Goal: Task Accomplishment & Management: Complete application form

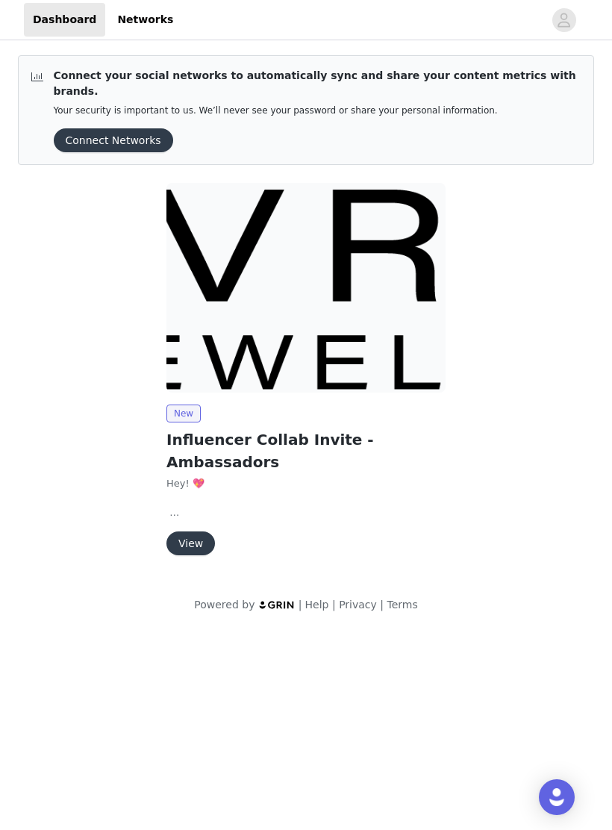
click at [186, 539] on button "View" at bounding box center [191, 544] width 49 height 24
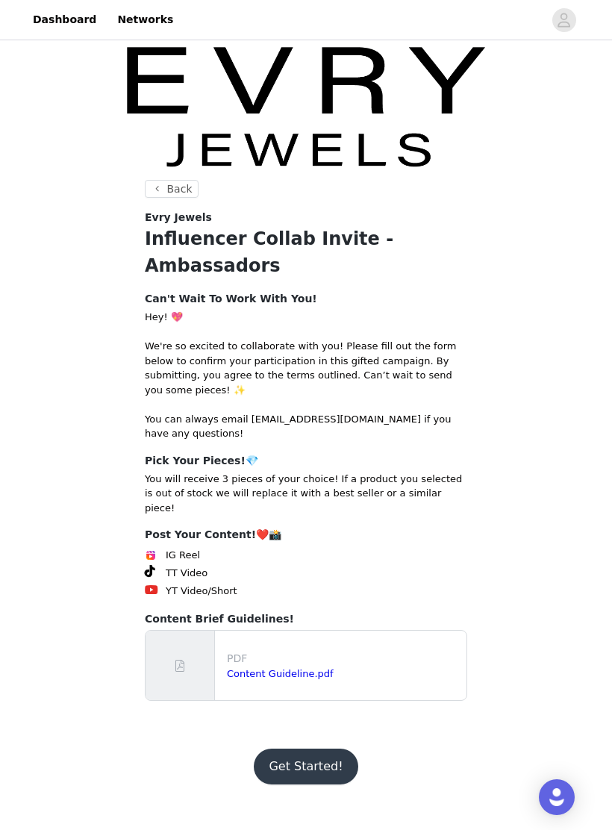
click at [308, 750] on button "Get Started!" at bounding box center [306, 767] width 104 height 36
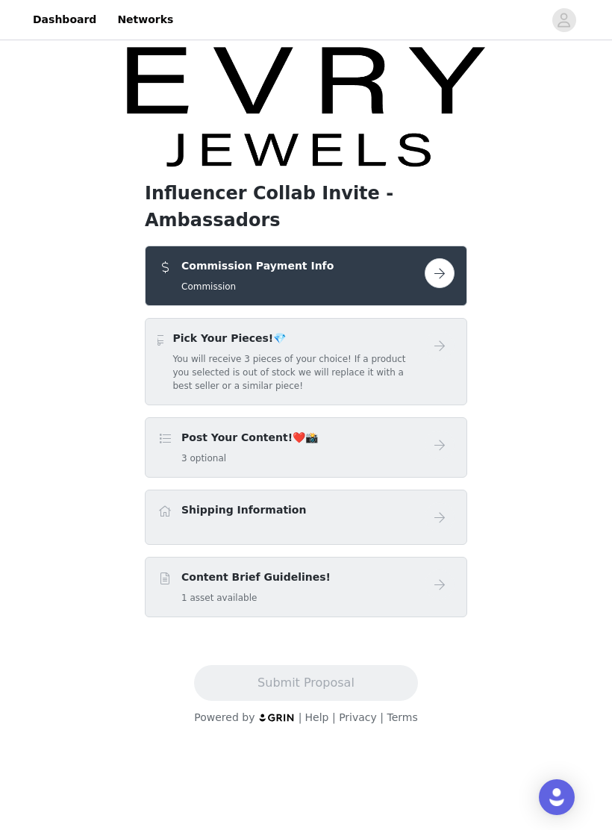
click at [445, 287] on button "button" at bounding box center [440, 273] width 30 height 30
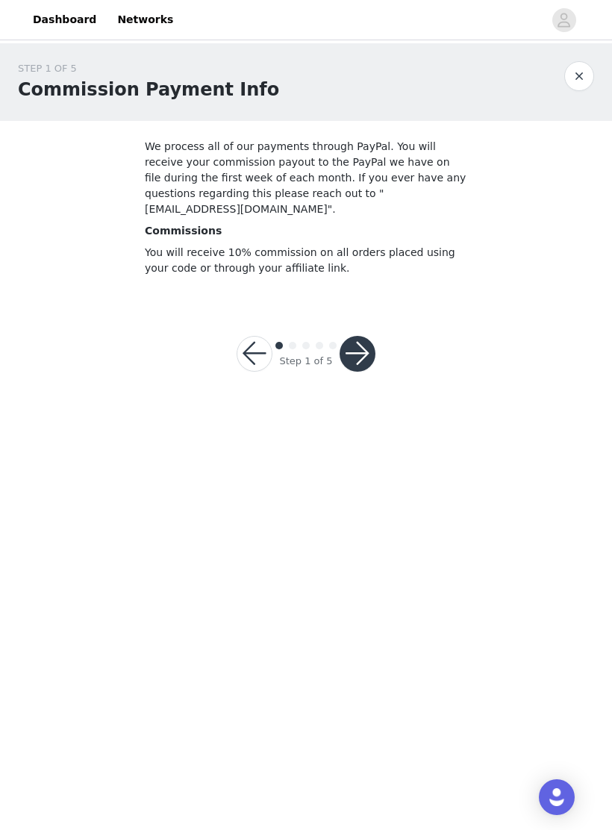
click at [345, 349] on button "button" at bounding box center [358, 354] width 36 height 36
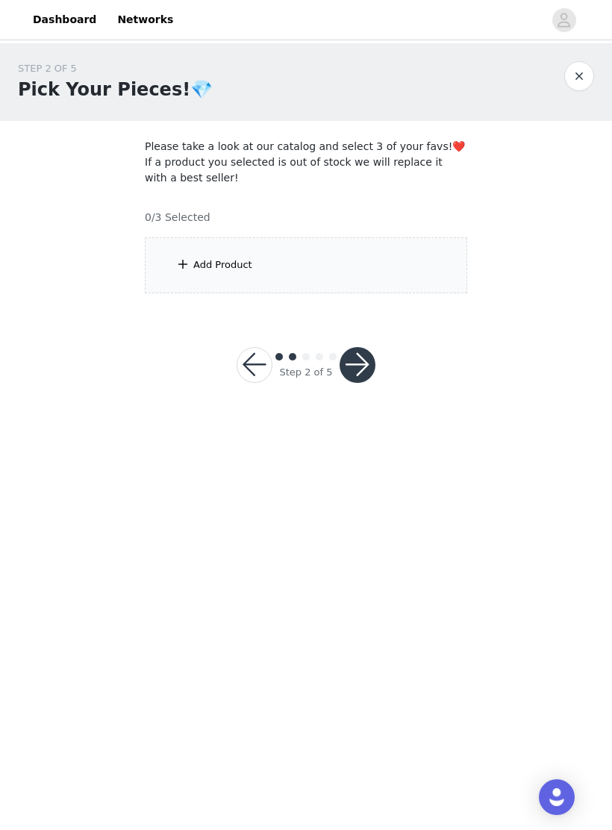
click at [193, 274] on div "Add Product" at bounding box center [306, 265] width 323 height 56
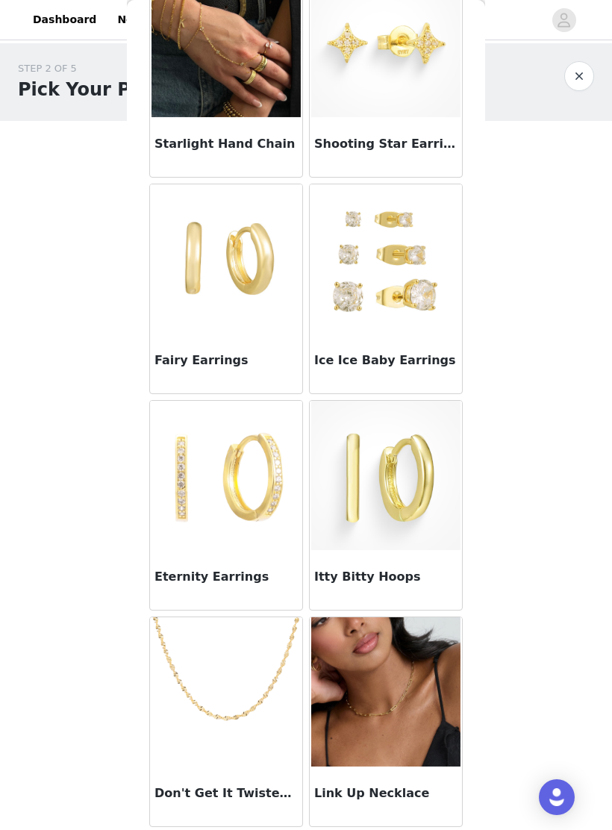
scroll to position [108, 0]
click at [235, 682] on img at bounding box center [226, 692] width 149 height 149
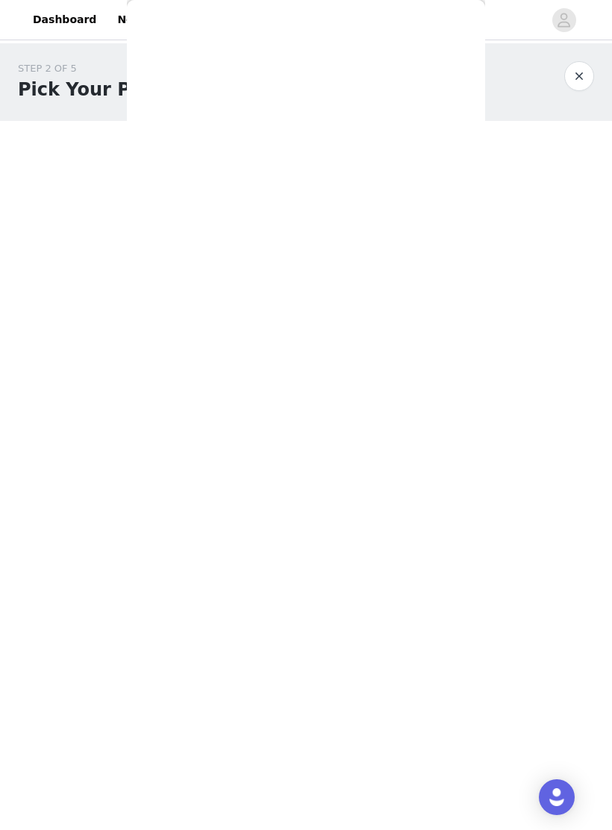
scroll to position [0, 0]
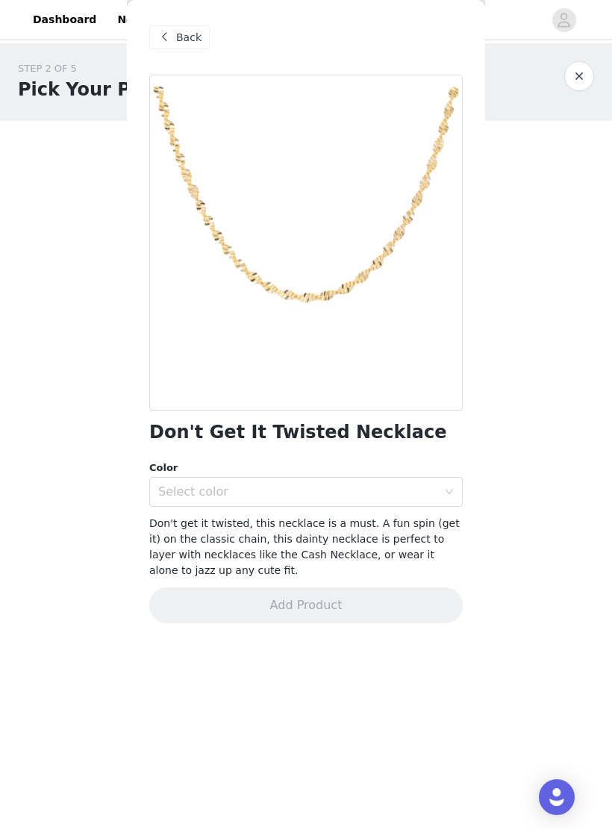
click at [237, 496] on div "Select color" at bounding box center [297, 492] width 279 height 15
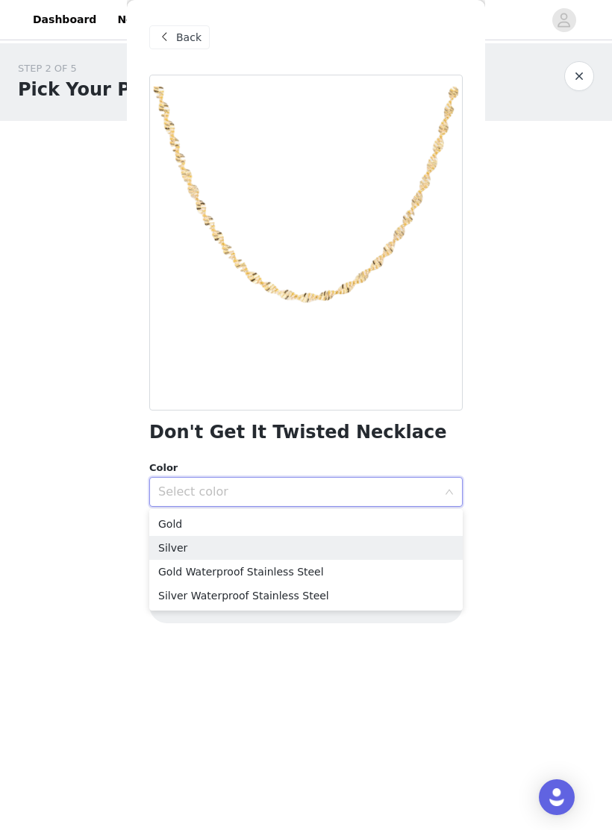
click at [191, 544] on li "Silver" at bounding box center [306, 548] width 314 height 24
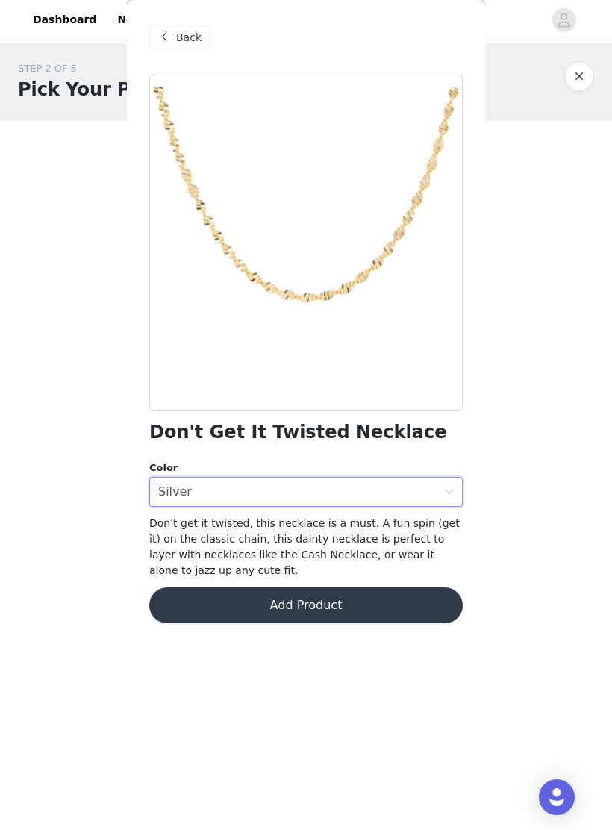
click at [217, 618] on button "Add Product" at bounding box center [306, 606] width 314 height 36
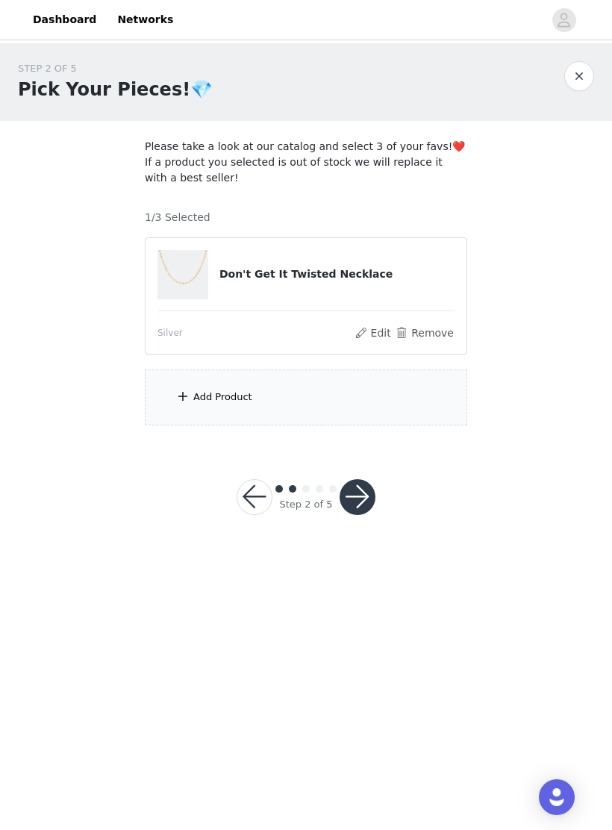
click at [217, 415] on div "Add Product" at bounding box center [306, 398] width 323 height 56
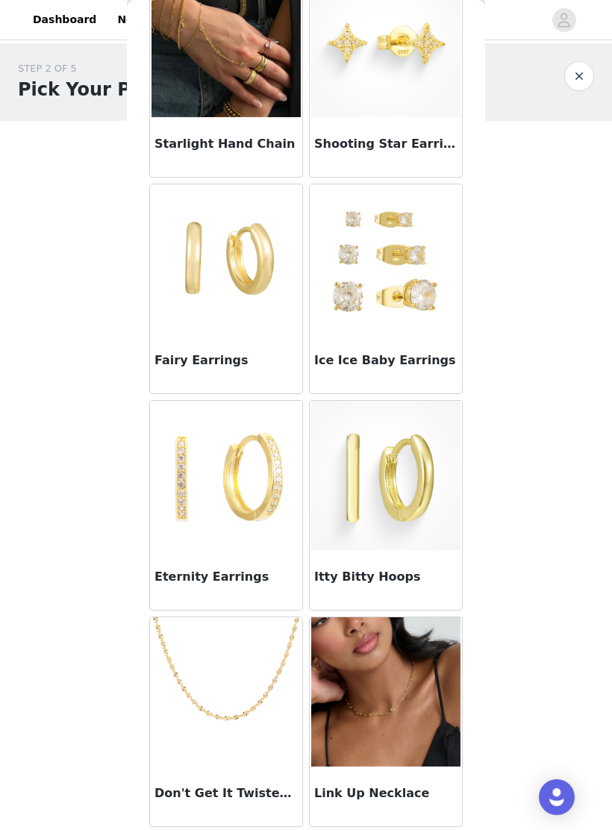
scroll to position [108, 0]
click at [264, 428] on img at bounding box center [226, 475] width 149 height 149
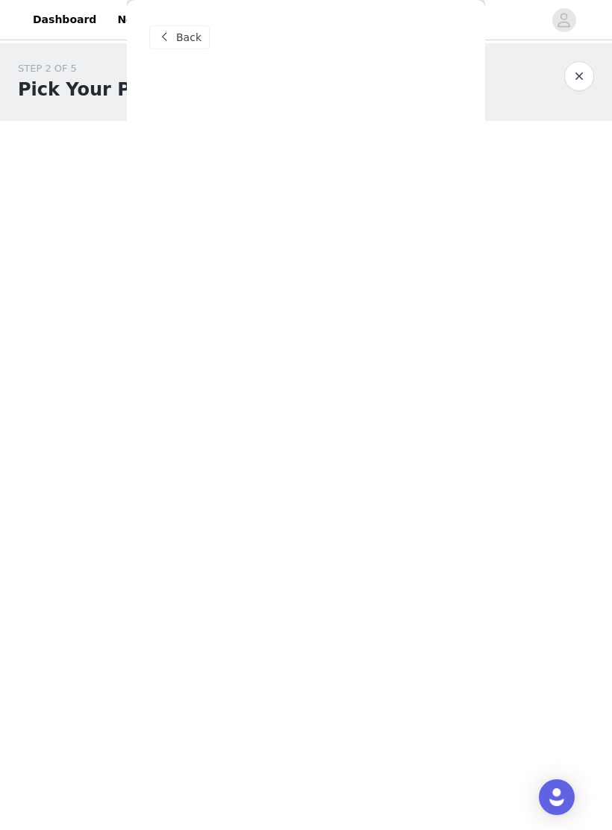
scroll to position [0, 0]
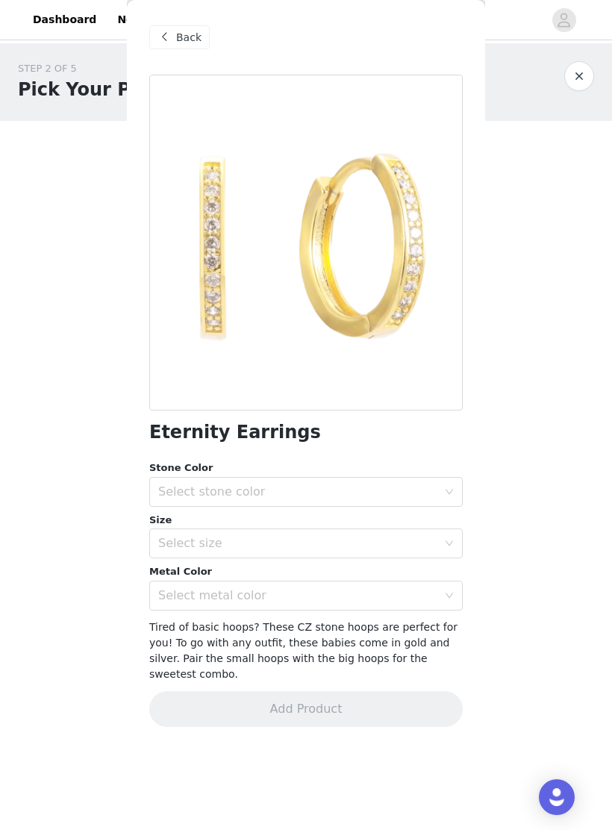
click at [186, 485] on div "Select stone color" at bounding box center [297, 492] width 279 height 15
click at [173, 544] on div "Select size" at bounding box center [297, 543] width 279 height 15
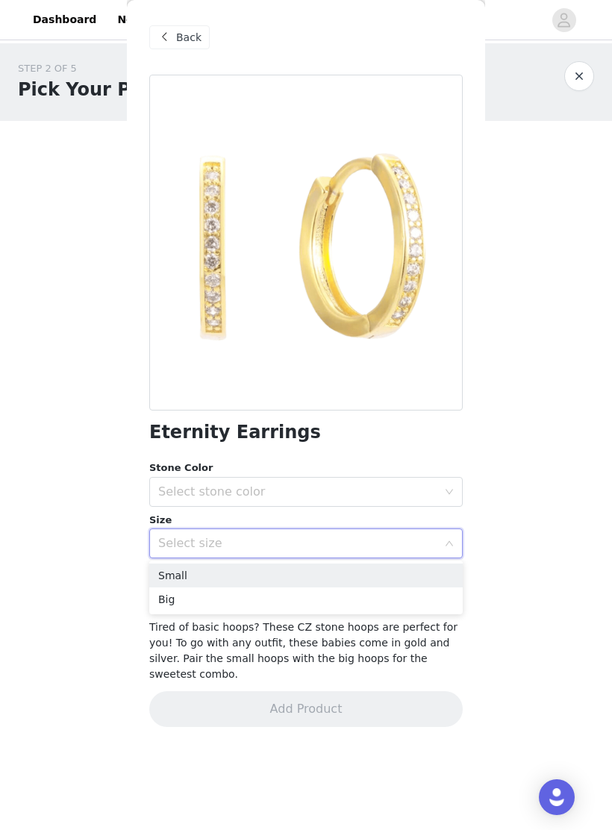
click at [169, 571] on li "Small" at bounding box center [306, 576] width 314 height 24
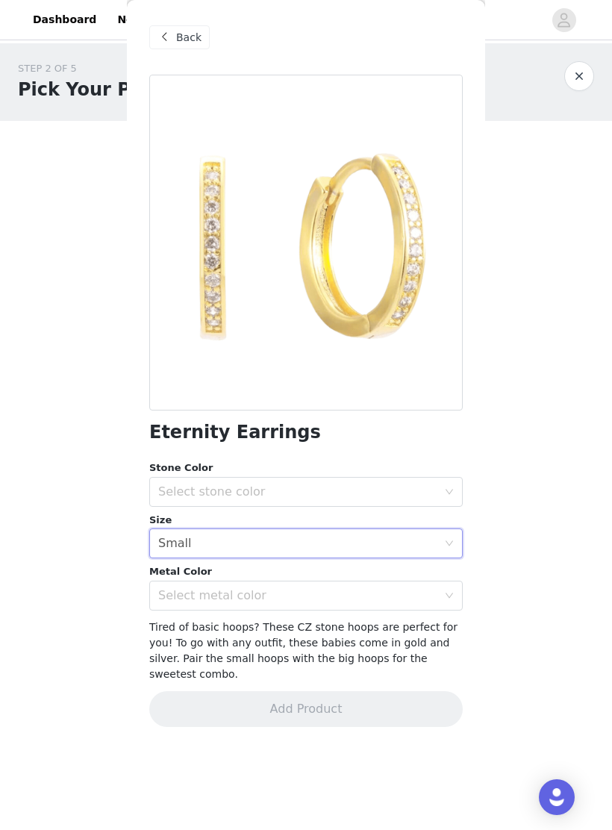
click at [183, 597] on div "Select metal color" at bounding box center [297, 595] width 279 height 15
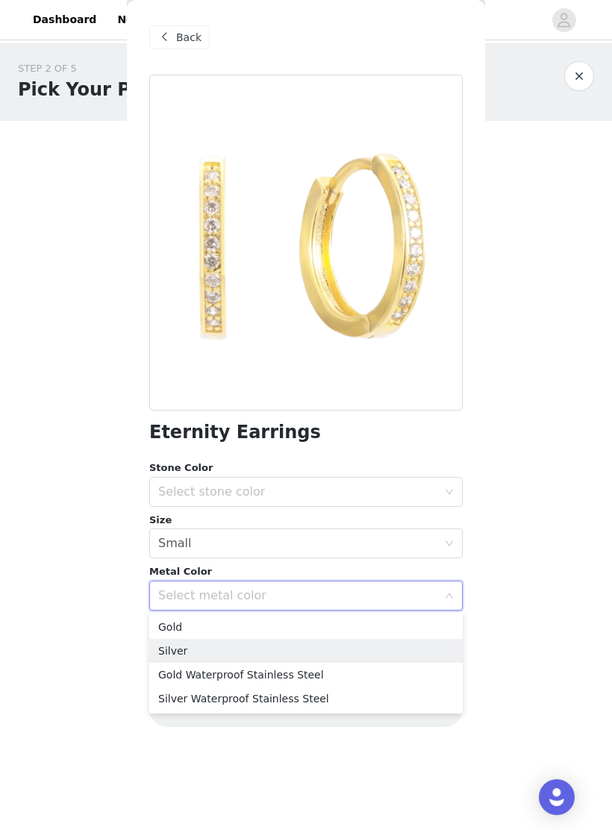
click at [168, 650] on li "Silver" at bounding box center [306, 651] width 314 height 24
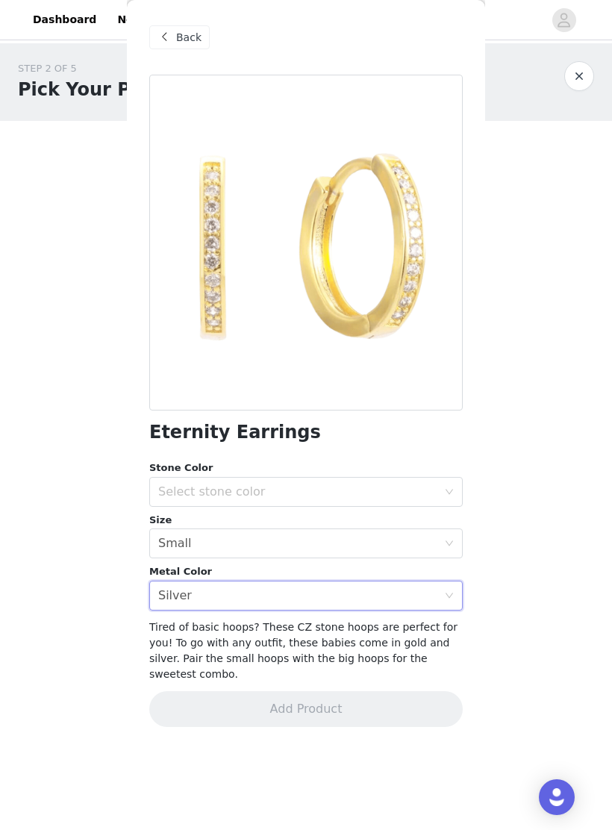
click at [186, 494] on div "Select stone color" at bounding box center [297, 492] width 279 height 15
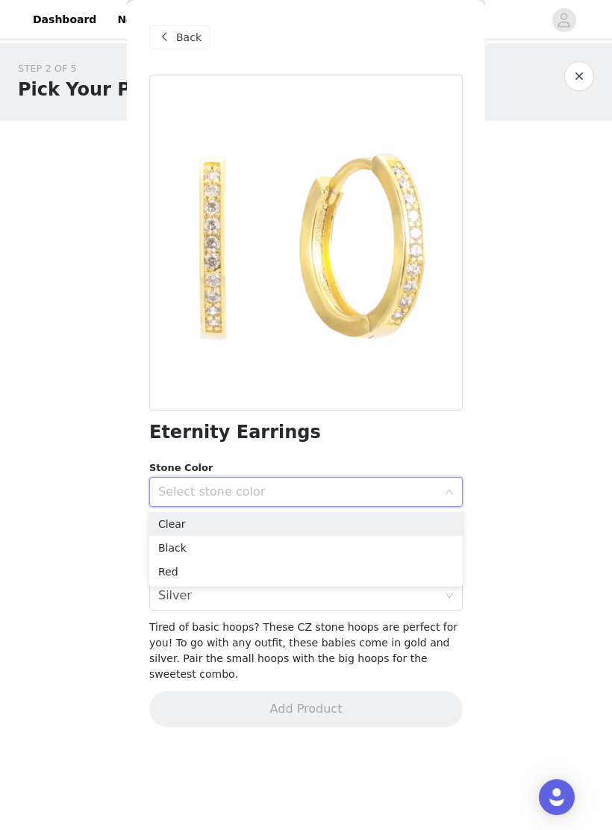
click at [169, 526] on li "Clear" at bounding box center [306, 524] width 314 height 24
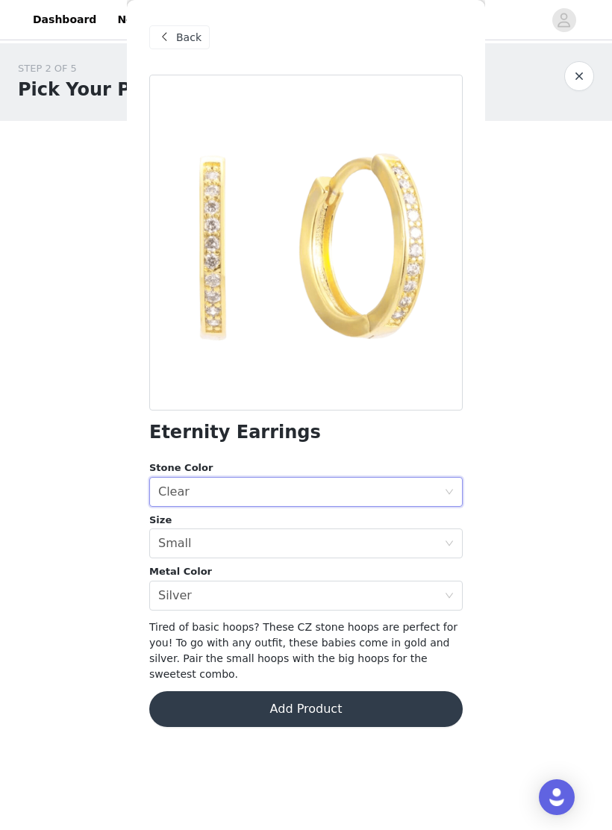
click at [205, 710] on button "Add Product" at bounding box center [306, 709] width 314 height 36
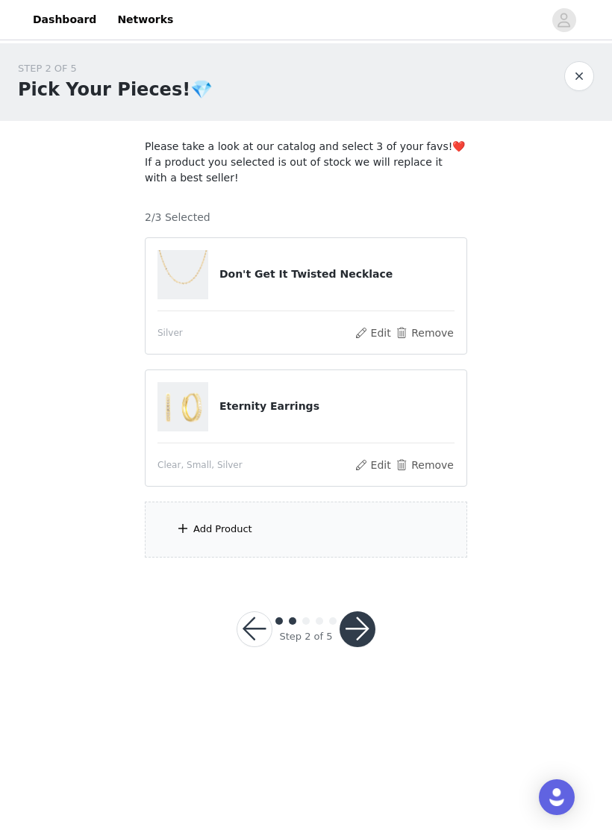
click at [226, 539] on div "Add Product" at bounding box center [306, 530] width 323 height 56
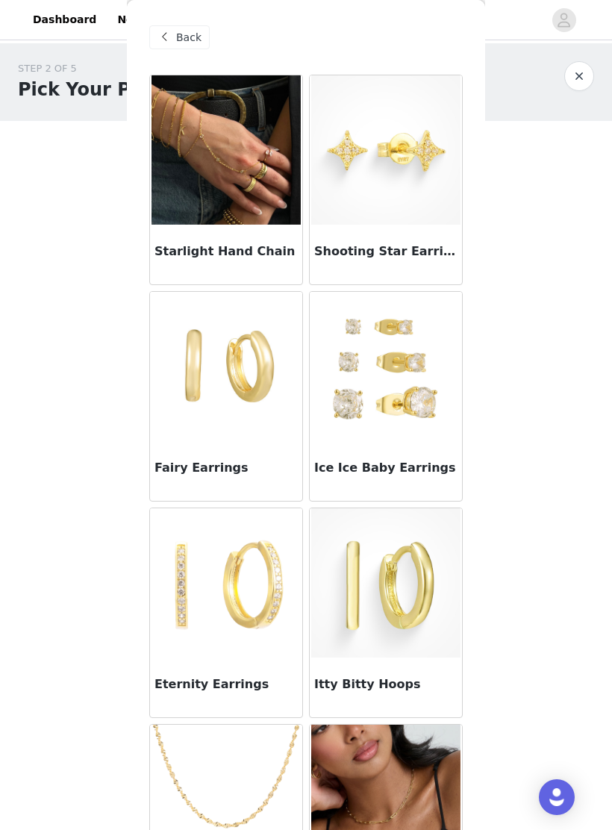
click at [389, 343] on img at bounding box center [385, 366] width 149 height 149
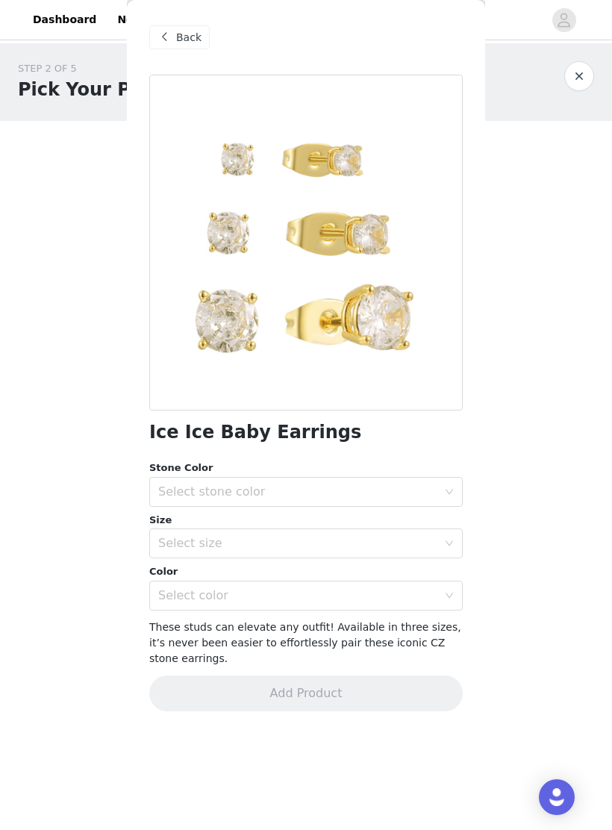
click at [191, 492] on div "Select stone color" at bounding box center [297, 492] width 279 height 15
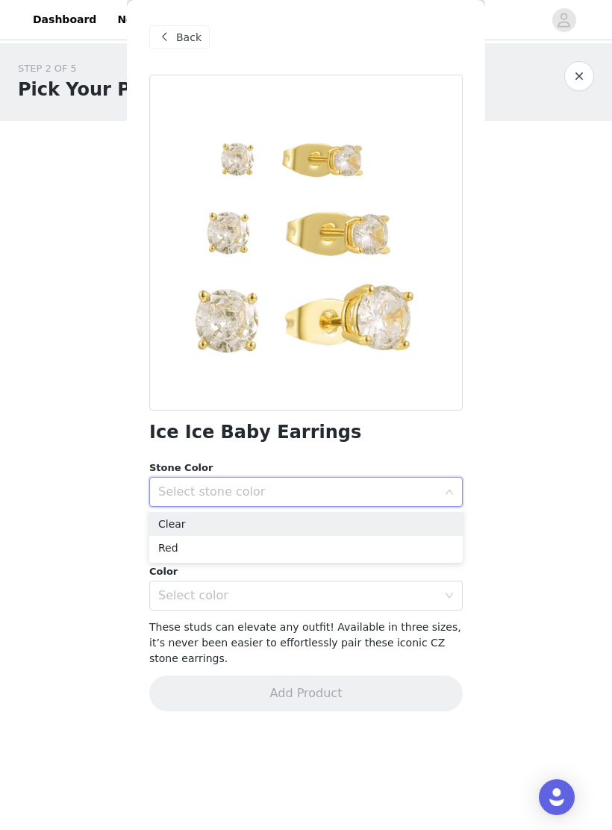
click at [171, 525] on li "Clear" at bounding box center [306, 524] width 314 height 24
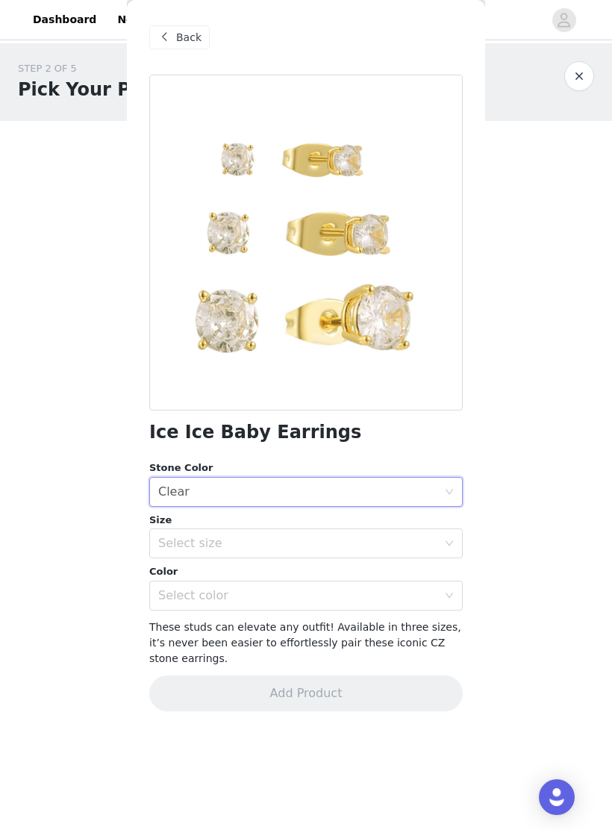
click at [184, 549] on div "Select size" at bounding box center [297, 543] width 279 height 15
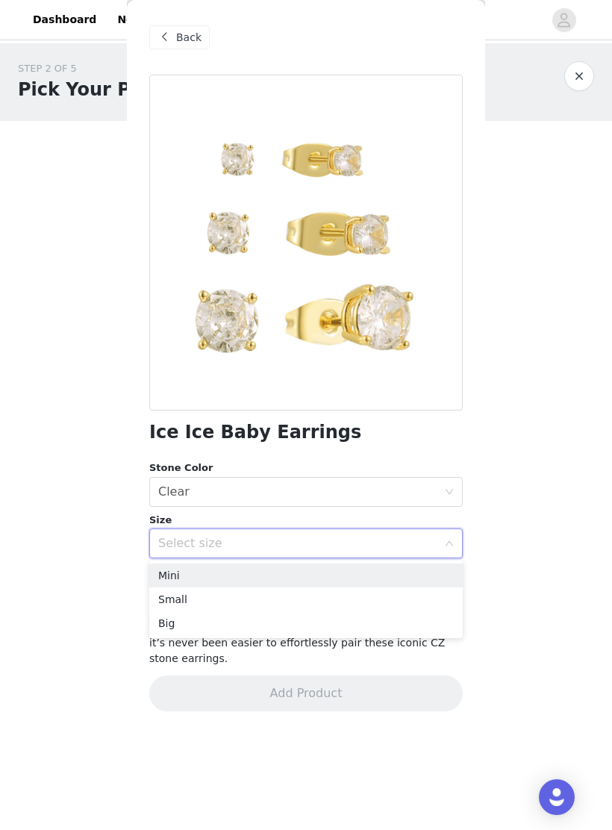
click at [169, 606] on li "Small" at bounding box center [306, 600] width 314 height 24
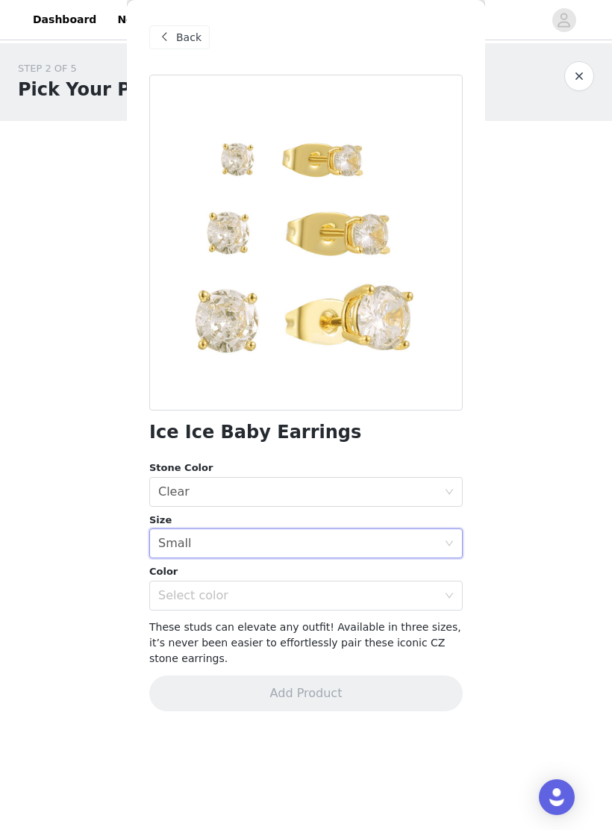
click at [176, 600] on div "Select color" at bounding box center [297, 595] width 279 height 15
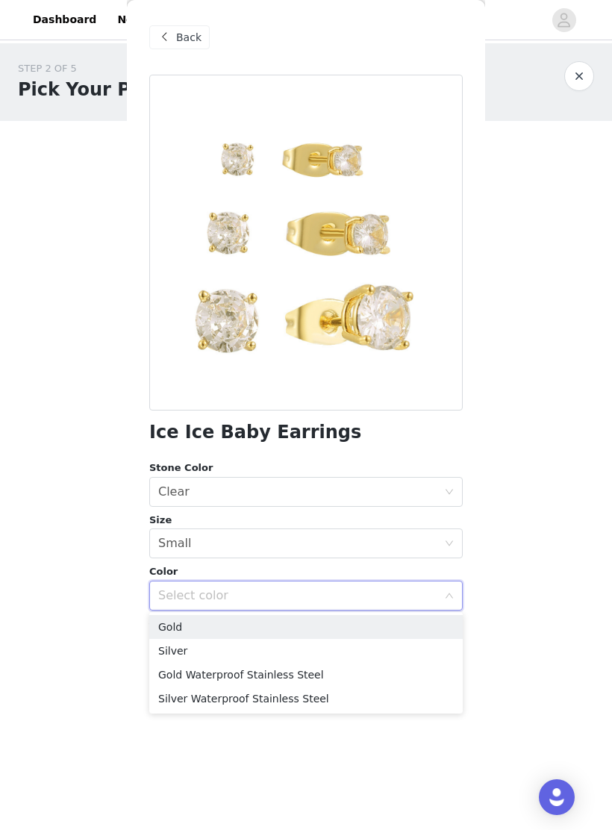
click at [164, 657] on li "Silver" at bounding box center [306, 651] width 314 height 24
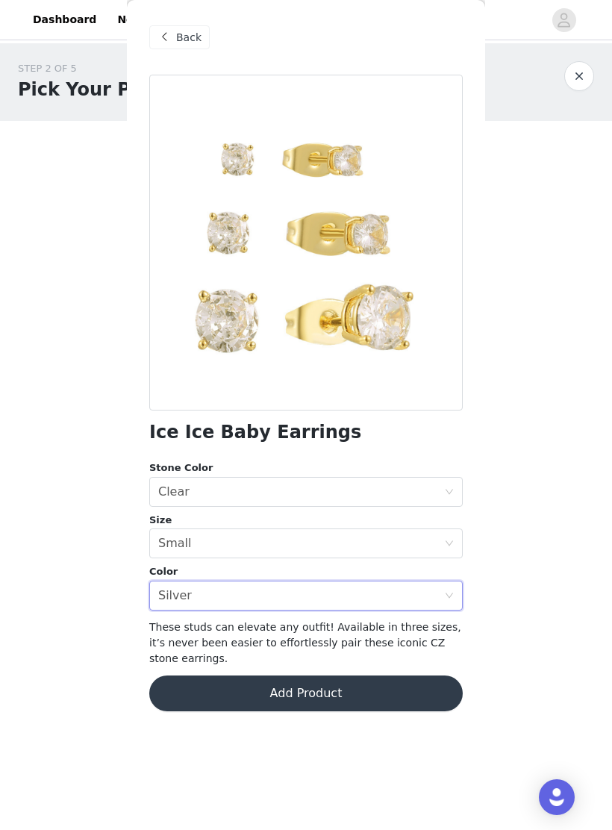
click at [193, 597] on div "Select color Silver" at bounding box center [301, 596] width 286 height 28
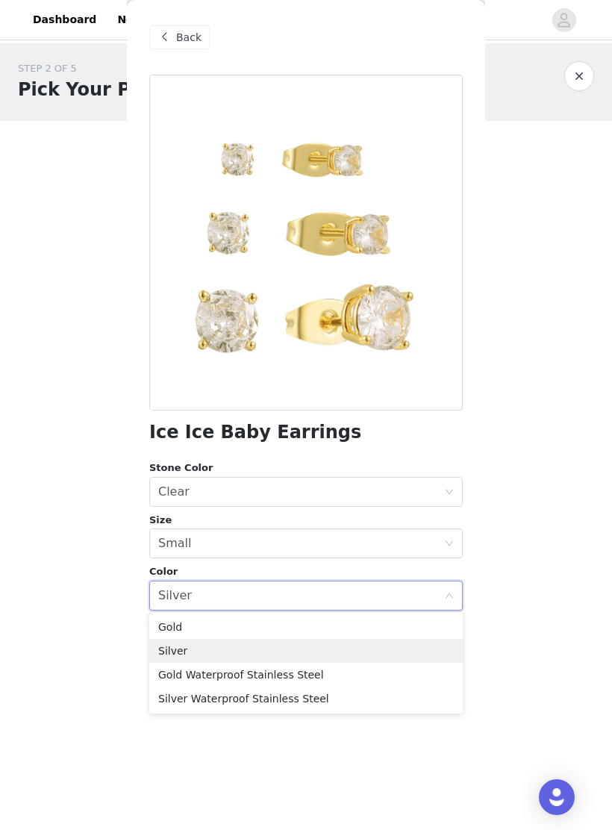
click at [187, 700] on li "Silver Waterproof Stainless Steel" at bounding box center [306, 699] width 314 height 24
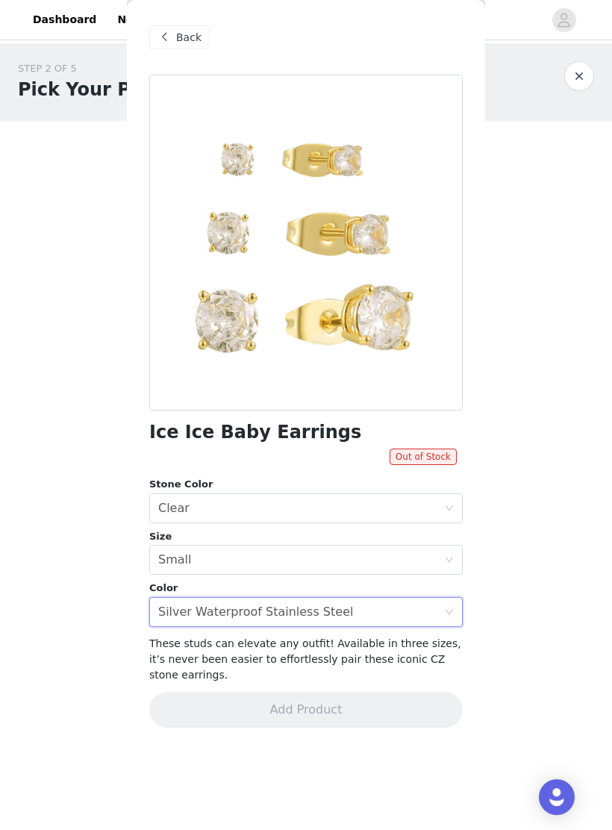
click at [195, 616] on div "Silver Waterproof Stainless Steel" at bounding box center [255, 612] width 195 height 28
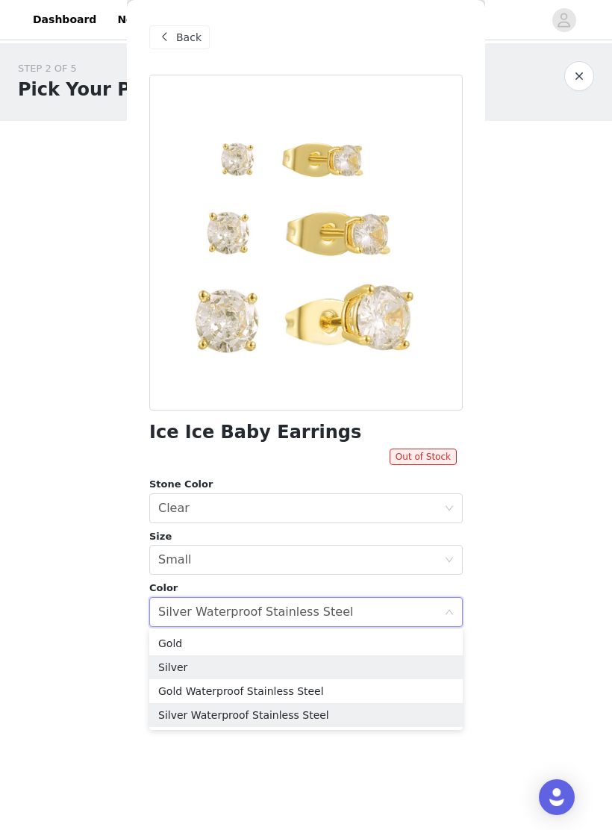
click at [166, 658] on li "Silver" at bounding box center [306, 668] width 314 height 24
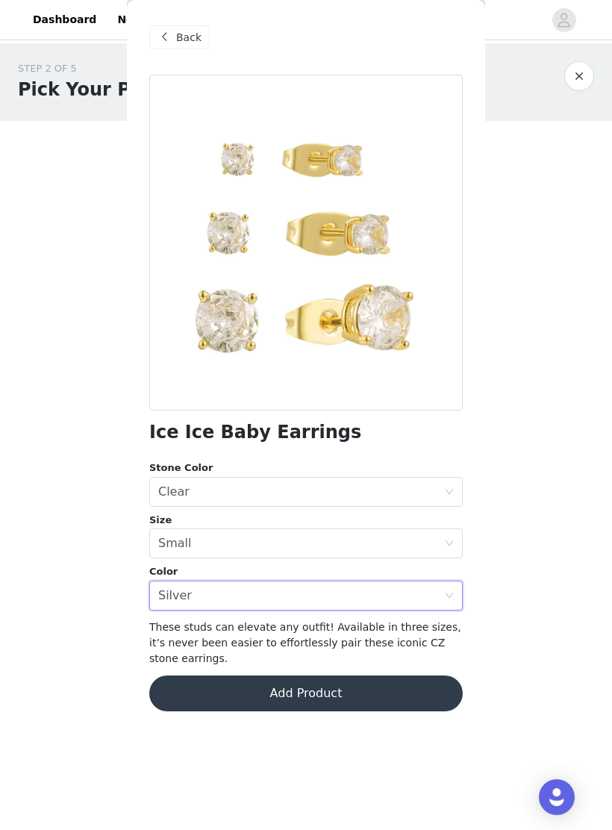
click at [187, 690] on button "Add Product" at bounding box center [306, 694] width 314 height 36
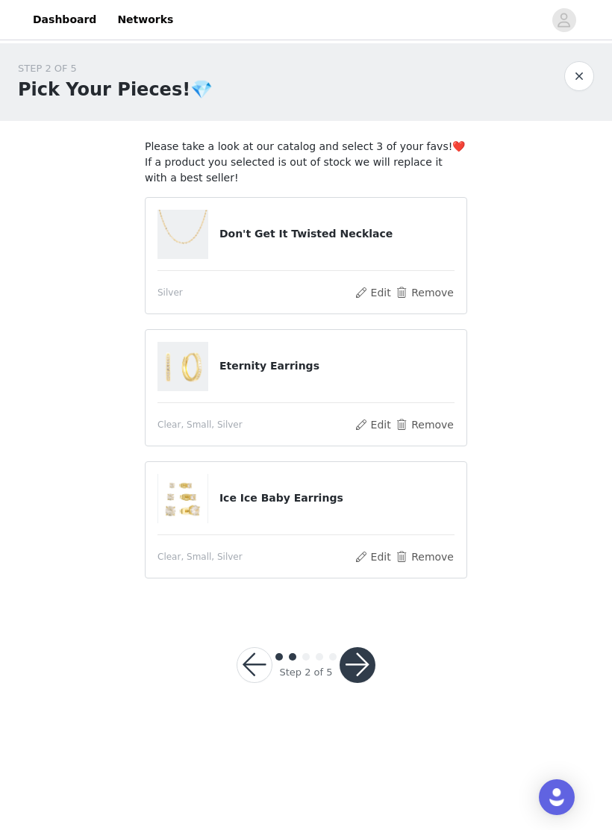
click at [356, 670] on button "button" at bounding box center [358, 665] width 36 height 36
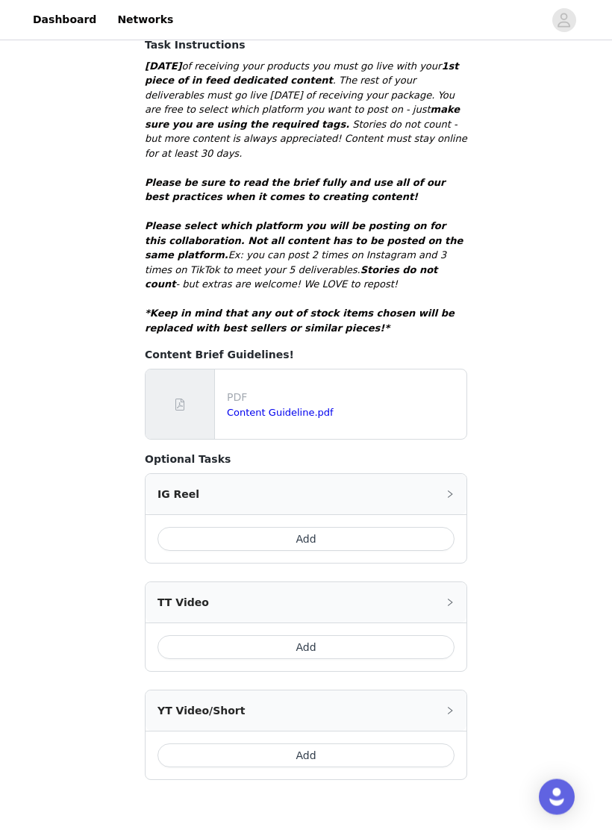
scroll to position [371, 0]
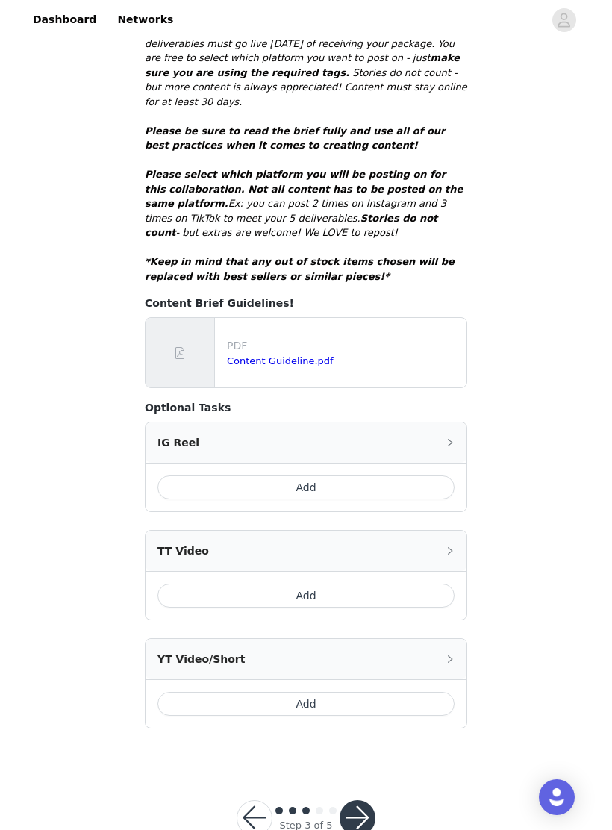
click at [209, 584] on button "Add" at bounding box center [306, 596] width 297 height 24
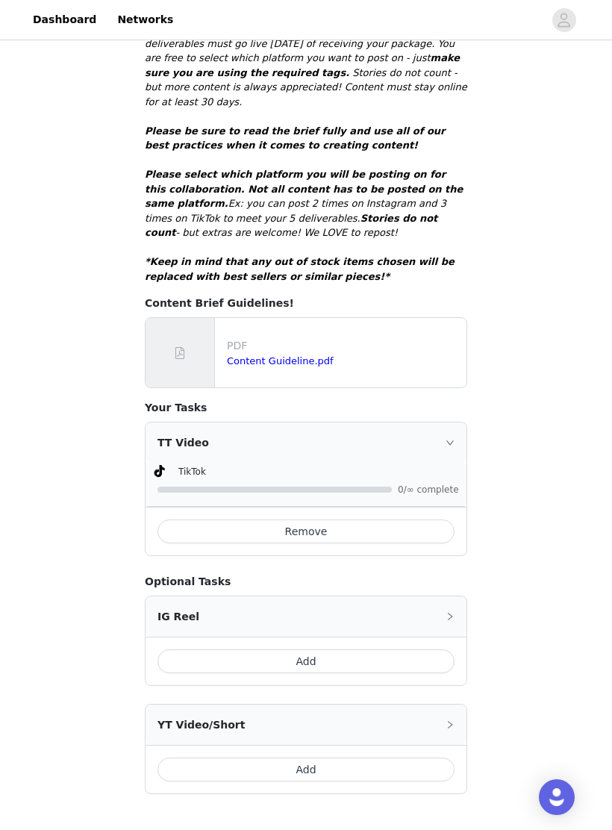
click at [213, 520] on button "Remove" at bounding box center [306, 532] width 297 height 24
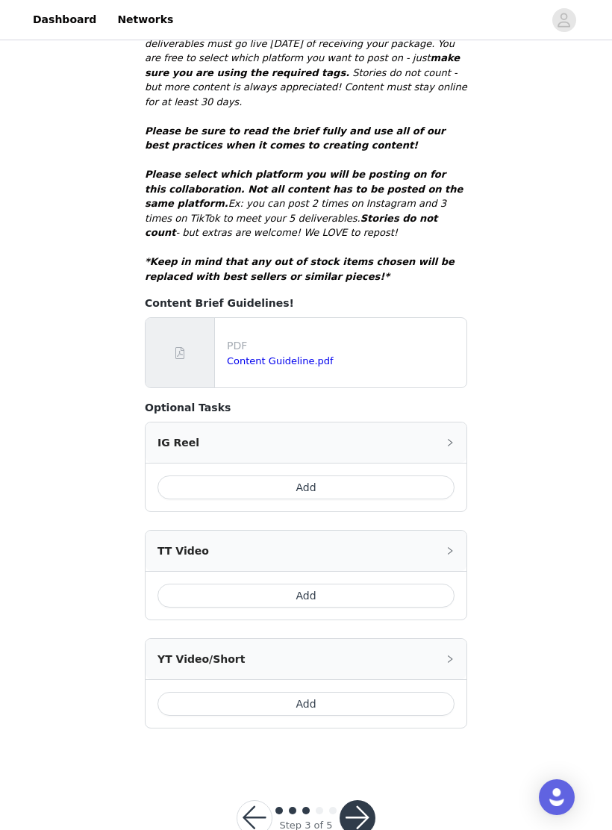
click at [366, 809] on button "button" at bounding box center [358, 818] width 36 height 36
click at [356, 800] on button "button" at bounding box center [358, 818] width 36 height 36
click at [351, 800] on button "button" at bounding box center [358, 818] width 36 height 36
click at [229, 584] on button "Add" at bounding box center [306, 596] width 297 height 24
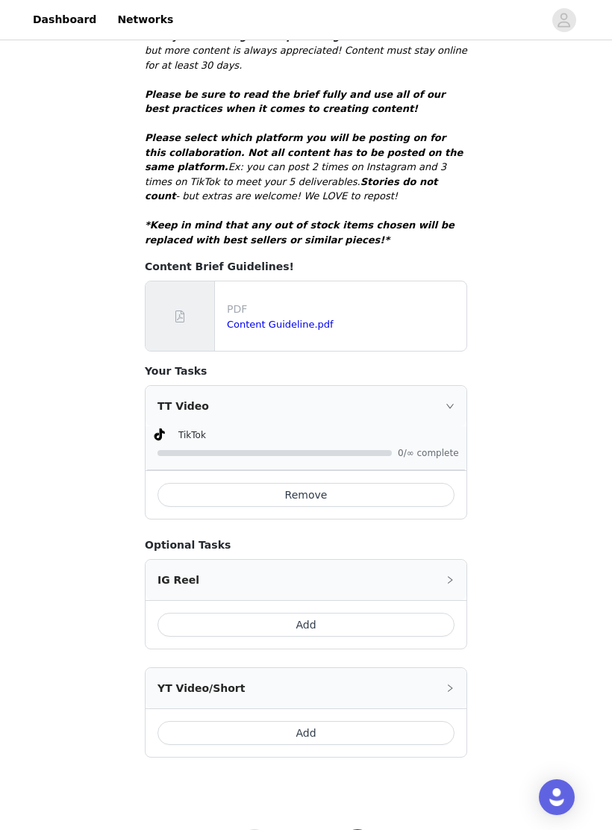
scroll to position [437, 0]
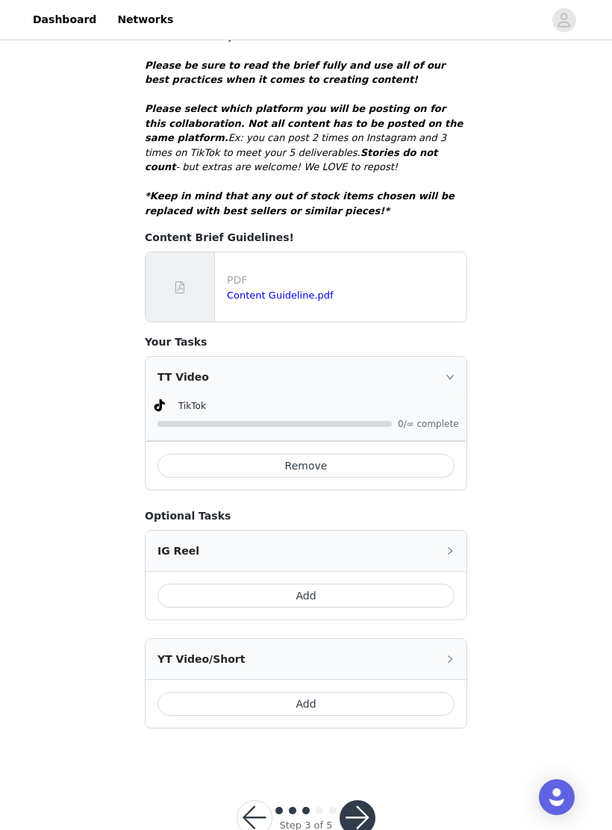
click at [361, 800] on button "button" at bounding box center [358, 818] width 36 height 36
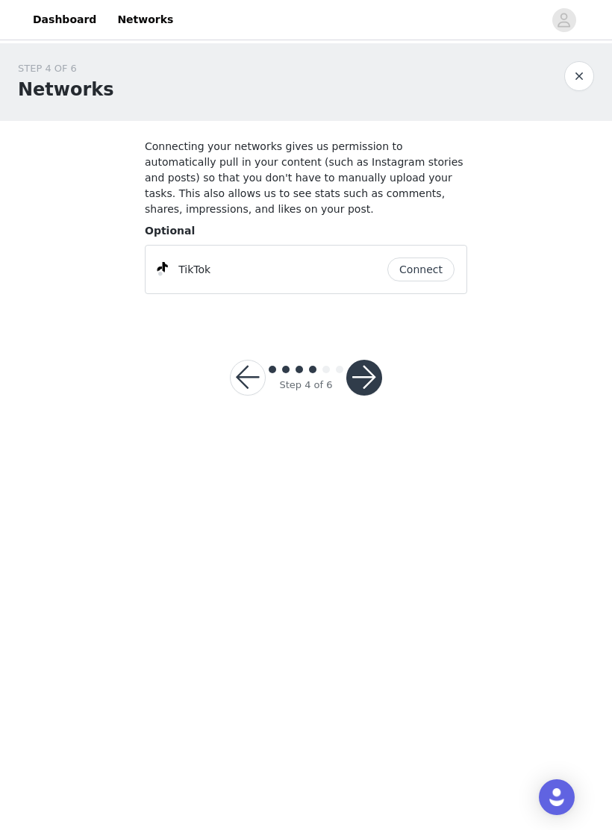
click at [405, 258] on button "Connect" at bounding box center [421, 270] width 67 height 24
